Goal: Information Seeking & Learning: Learn about a topic

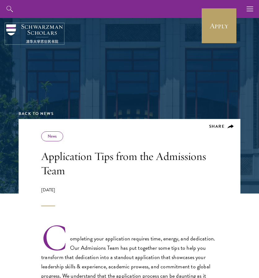
click at [46, 32] on img at bounding box center [34, 33] width 57 height 19
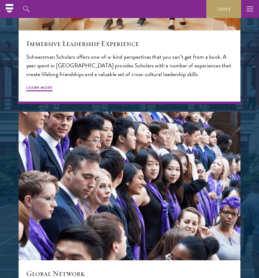
scroll to position [940, 0]
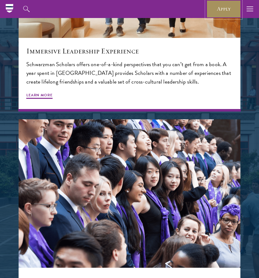
click at [231, 3] on link "Apply" at bounding box center [224, 9] width 35 height 18
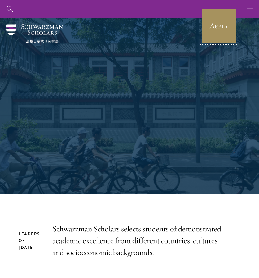
click at [210, 37] on link "Apply" at bounding box center [219, 25] width 35 height 35
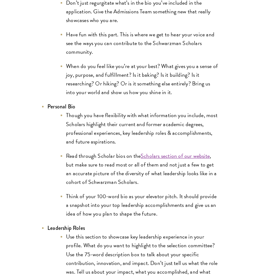
scroll to position [1082, 0]
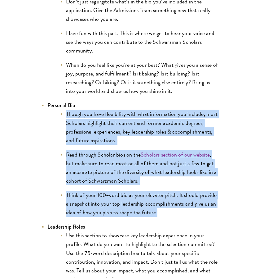
drag, startPoint x: 66, startPoint y: 105, endPoint x: 168, endPoint y: 204, distance: 142.2
click at [168, 204] on ul "Though you have flexibility with what information you include, most Scholars hi…" at bounding box center [132, 163] width 171 height 107
copy ul "Though you have flexibility with what information you include, most Scholars hi…"
click at [189, 150] on link "Scholars section of our website" at bounding box center [175, 154] width 69 height 8
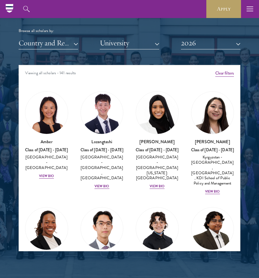
scroll to position [736, 0]
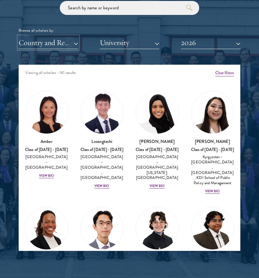
click at [69, 41] on button "Country and Region" at bounding box center [49, 42] width 60 height 13
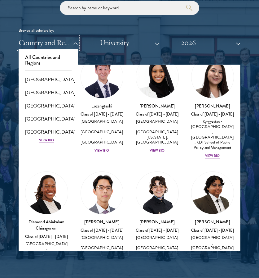
scroll to position [54, 0]
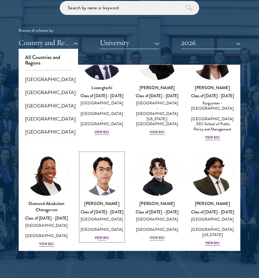
click at [101, 235] on div "View Bio" at bounding box center [102, 237] width 15 height 5
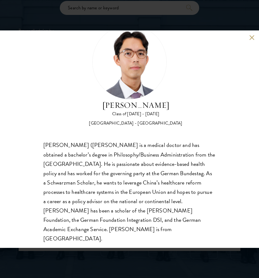
scroll to position [25, 0]
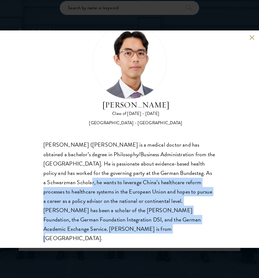
drag, startPoint x: 94, startPoint y: 182, endPoint x: 147, endPoint y: 226, distance: 68.8
click at [147, 226] on div "[PERSON_NAME] ([PERSON_NAME] is a medical doctor and has obtained a bachelor’s …" at bounding box center [129, 191] width 172 height 103
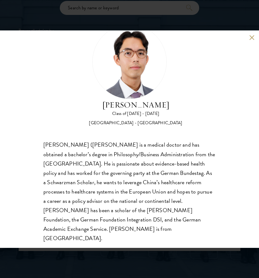
click at [158, 264] on div "[PERSON_NAME] Class of [DATE] - [DATE] [GEOGRAPHIC_DATA] - [GEOGRAPHIC_DATA] [P…" at bounding box center [129, 139] width 259 height 278
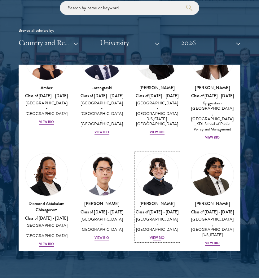
click at [153, 235] on div "View Bio" at bounding box center [157, 237] width 15 height 5
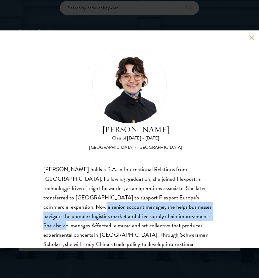
drag, startPoint x: 246, startPoint y: 199, endPoint x: 246, endPoint y: 217, distance: 18.0
click at [246, 217] on div "[PERSON_NAME] Class of [DATE] - [DATE] [GEOGRAPHIC_DATA] - [GEOGRAPHIC_DATA] [P…" at bounding box center [129, 138] width 259 height 217
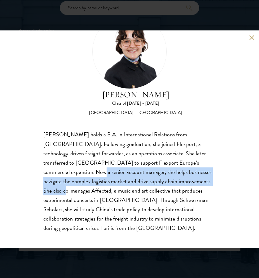
scroll to position [38, 0]
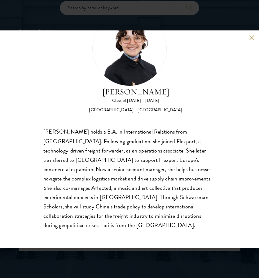
click at [241, 262] on div "[PERSON_NAME] Class of [DATE] - [DATE] [GEOGRAPHIC_DATA] - [GEOGRAPHIC_DATA] [P…" at bounding box center [129, 139] width 259 height 278
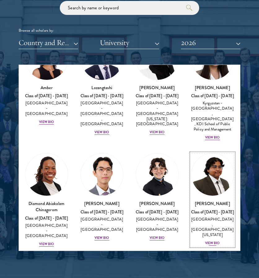
click at [208, 240] on div "View Bio" at bounding box center [212, 242] width 15 height 5
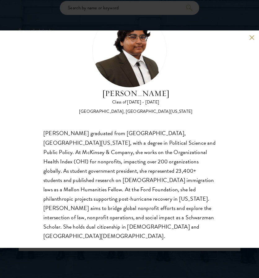
scroll to position [37, 0]
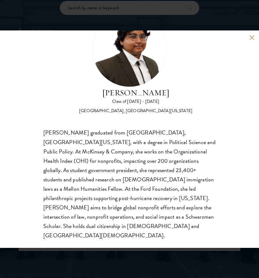
click at [253, 43] on div "[PERSON_NAME] Class of [DATE] - [DATE] [GEOGRAPHIC_DATA] - [GEOGRAPHIC_DATA], […" at bounding box center [129, 138] width 259 height 217
click at [252, 39] on button at bounding box center [251, 37] width 5 height 5
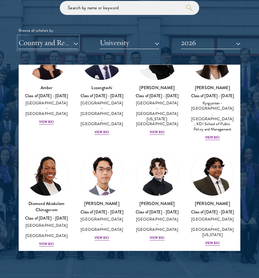
click at [68, 47] on button "Country and Region" at bounding box center [49, 42] width 60 height 13
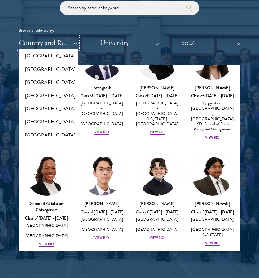
scroll to position [191, 0]
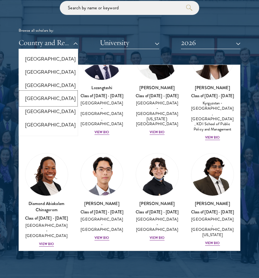
click at [39, 101] on button "[GEOGRAPHIC_DATA]" at bounding box center [48, 98] width 56 height 13
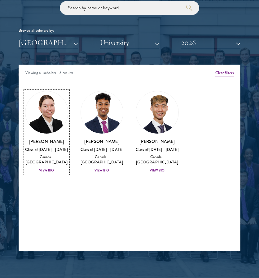
click at [47, 169] on div "View Bio" at bounding box center [46, 170] width 15 height 5
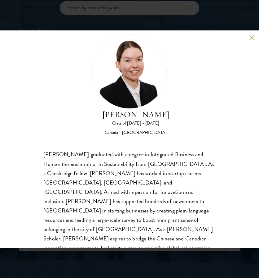
scroll to position [29, 0]
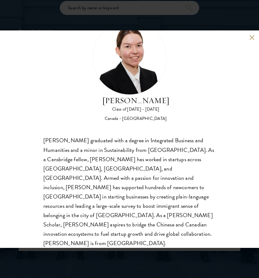
click at [248, 37] on div "[PERSON_NAME] Class of [DATE] - [DATE] [GEOGRAPHIC_DATA] - [GEOGRAPHIC_DATA] [P…" at bounding box center [129, 138] width 259 height 217
click at [251, 38] on button at bounding box center [251, 37] width 5 height 5
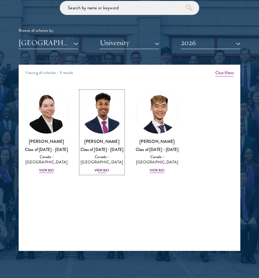
click at [106, 169] on div "View Bio" at bounding box center [102, 170] width 15 height 5
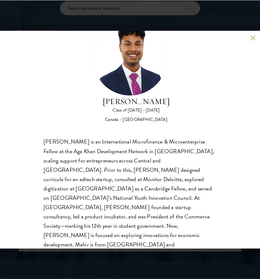
scroll to position [29, 0]
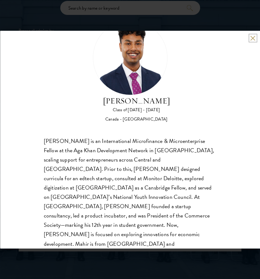
click at [252, 39] on button at bounding box center [252, 37] width 5 height 5
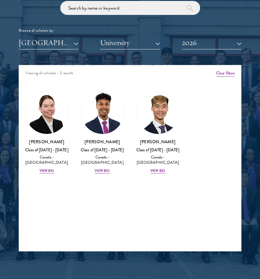
click at [159, 174] on div "[PERSON_NAME] Class of [DATE] - [DATE] [GEOGRAPHIC_DATA] - [GEOGRAPHIC_DATA] Vi…" at bounding box center [158, 132] width 56 height 95
click at [161, 171] on div "View Bio" at bounding box center [157, 170] width 15 height 5
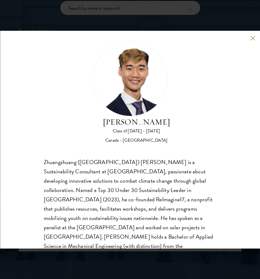
scroll to position [8, 0]
click at [126, 29] on div "[PERSON_NAME] Class of [DATE] - [DATE] [GEOGRAPHIC_DATA] - [GEOGRAPHIC_DATA] Zh…" at bounding box center [130, 139] width 260 height 279
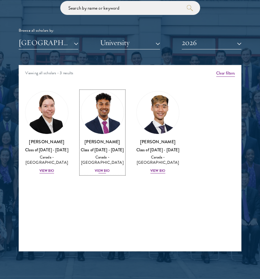
click at [105, 172] on div "View Bio" at bounding box center [102, 170] width 15 height 5
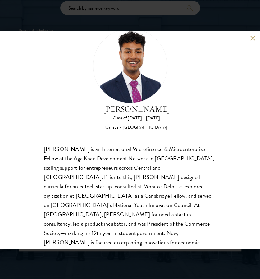
scroll to position [21, 0]
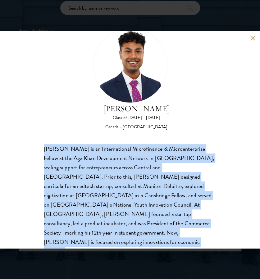
drag, startPoint x: 39, startPoint y: 150, endPoint x: 189, endPoint y: 236, distance: 172.6
click at [189, 236] on div "[PERSON_NAME] Class of [DATE] - [DATE] [GEOGRAPHIC_DATA] - [GEOGRAPHIC_DATA] [P…" at bounding box center [130, 139] width 260 height 217
copy div "[PERSON_NAME] is an International Microfinance & Microenterprise Fellow at the …"
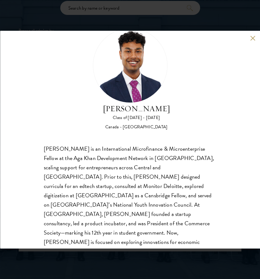
click at [68, 9] on div "[PERSON_NAME] Class of [DATE] - [DATE] [GEOGRAPHIC_DATA] - [GEOGRAPHIC_DATA] [P…" at bounding box center [130, 139] width 260 height 279
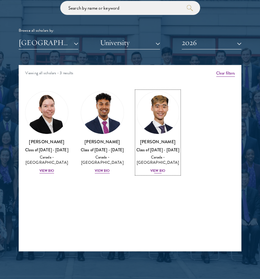
click at [154, 169] on div "View Bio" at bounding box center [157, 170] width 15 height 5
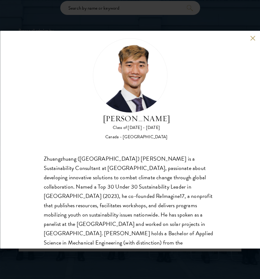
scroll to position [12, 0]
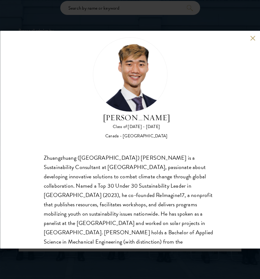
click at [251, 36] on button at bounding box center [252, 37] width 5 height 5
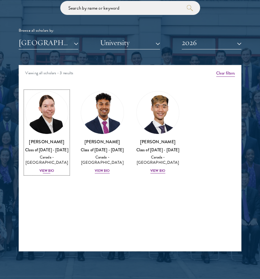
click at [45, 169] on div "View Bio" at bounding box center [46, 170] width 15 height 5
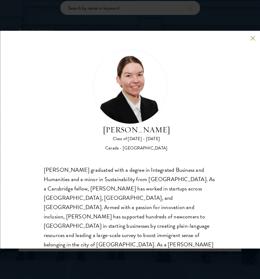
scroll to position [29, 0]
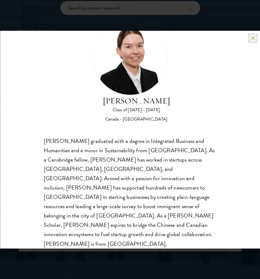
click at [253, 37] on button at bounding box center [252, 37] width 5 height 5
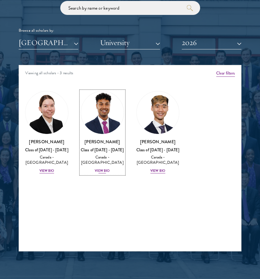
click at [102, 169] on div "View Bio" at bounding box center [102, 170] width 15 height 5
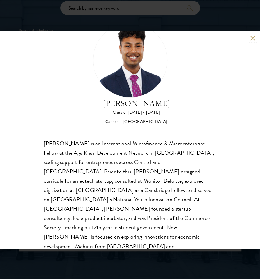
scroll to position [29, 0]
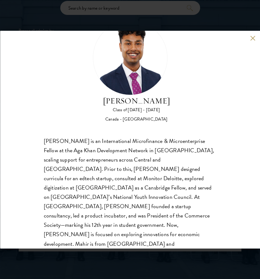
click at [248, 34] on div "[PERSON_NAME] Class of [DATE] - [DATE] [GEOGRAPHIC_DATA] - [GEOGRAPHIC_DATA] [P…" at bounding box center [130, 139] width 260 height 217
click at [252, 38] on button at bounding box center [252, 37] width 5 height 5
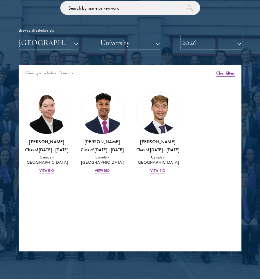
drag, startPoint x: 214, startPoint y: 46, endPoint x: 238, endPoint y: 43, distance: 24.0
click at [238, 43] on button "2026" at bounding box center [211, 42] width 60 height 13
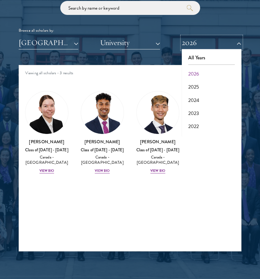
click at [238, 43] on button "2026" at bounding box center [211, 42] width 60 height 13
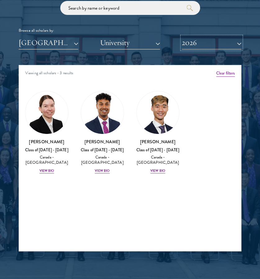
click at [240, 43] on button "2026" at bounding box center [211, 42] width 60 height 13
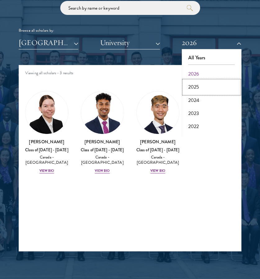
click at [217, 88] on button "2025" at bounding box center [211, 86] width 56 height 13
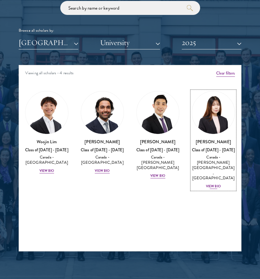
click at [210, 184] on div "View Bio" at bounding box center [213, 186] width 15 height 5
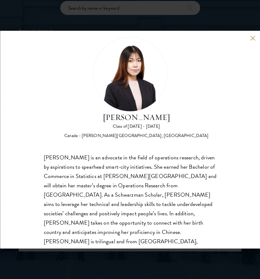
scroll to position [13, 0]
click at [76, 45] on div "[PERSON_NAME] Class of [DATE] - [DATE] [GEOGRAPHIC_DATA] - [PERSON_NAME][GEOGRA…" at bounding box center [129, 88] width 173 height 102
click at [109, 13] on div "[PERSON_NAME] Class of [DATE] - [DATE] [GEOGRAPHIC_DATA] - [PERSON_NAME][GEOGRA…" at bounding box center [130, 139] width 260 height 279
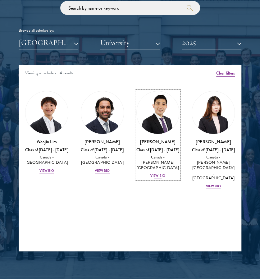
click at [156, 173] on div "View Bio" at bounding box center [157, 175] width 15 height 5
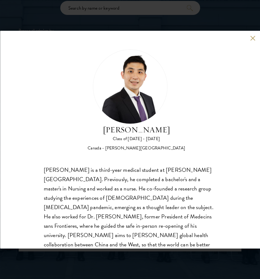
click at [253, 37] on button at bounding box center [252, 37] width 5 height 5
